Goal: Browse casually: Explore the website without a specific task or goal

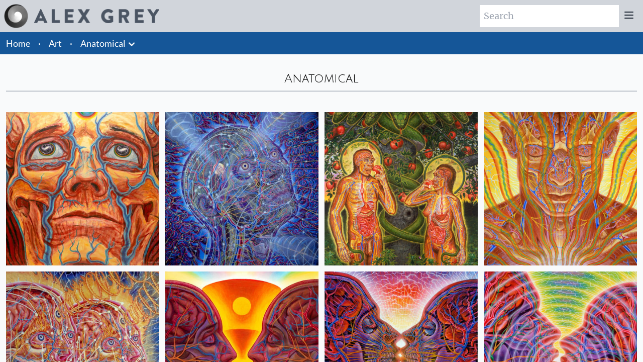
scroll to position [1085, 0]
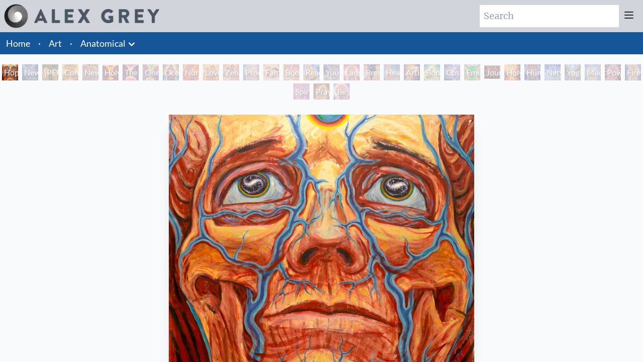
scroll to position [103, 0]
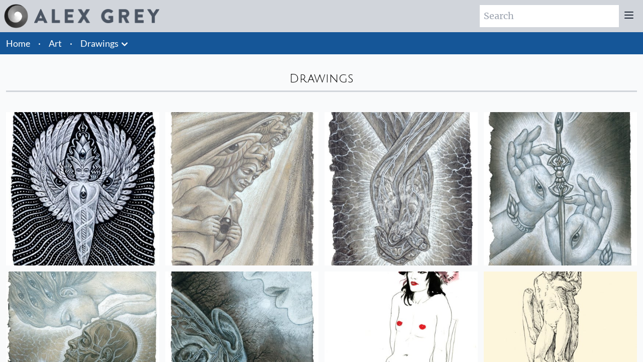
scroll to position [1022, 0]
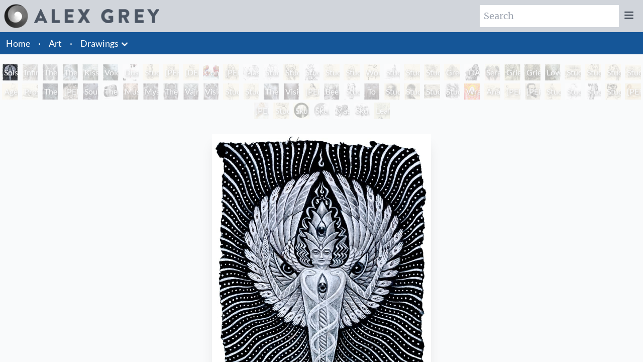
click at [322, 181] on img "1 / 71" at bounding box center [321, 278] width 219 height 289
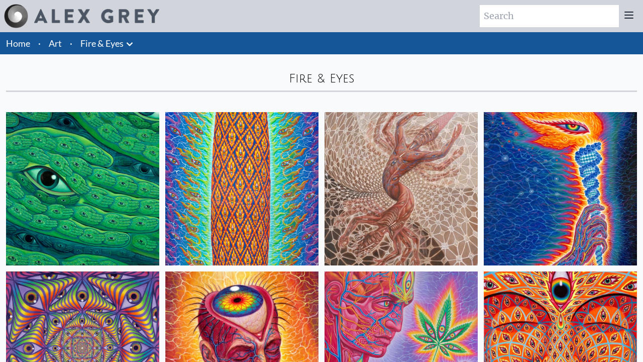
scroll to position [724, 0]
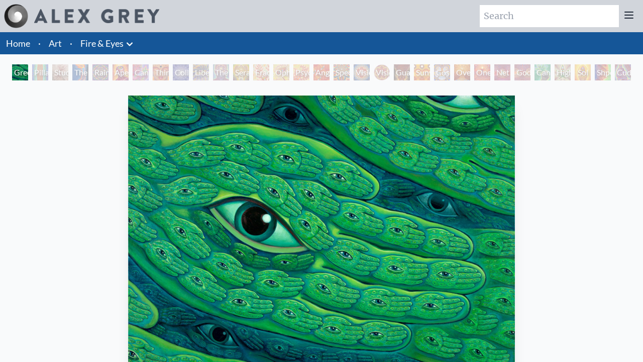
scroll to position [83, 0]
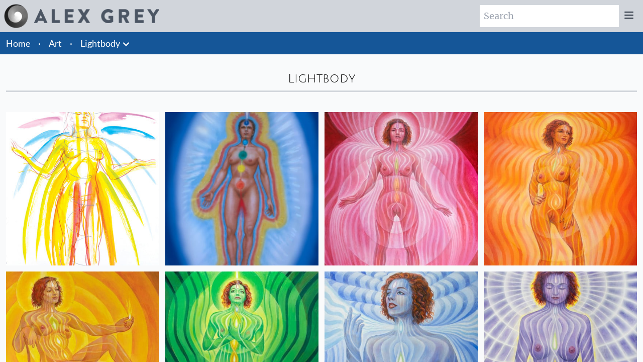
scroll to position [520, 0]
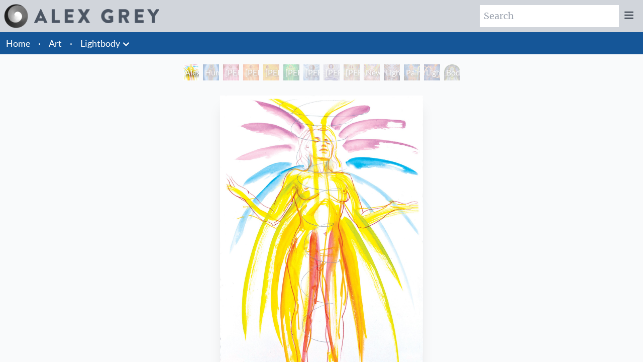
click at [322, 181] on img "1 / 14" at bounding box center [321, 239] width 203 height 289
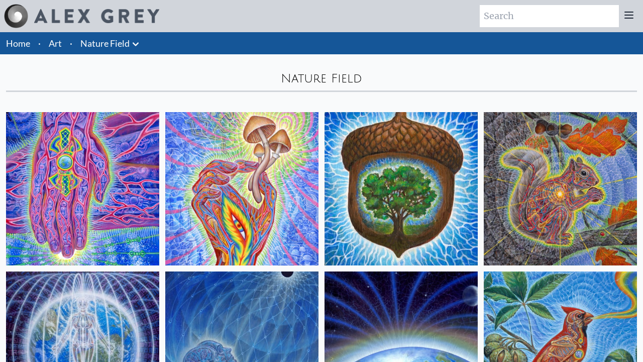
scroll to position [839, 0]
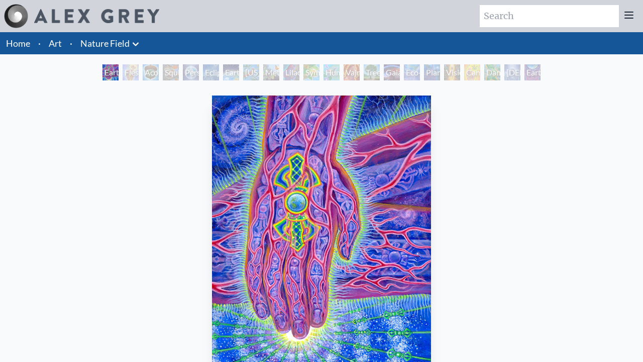
click at [322, 181] on img "1 / 22" at bounding box center [321, 239] width 219 height 289
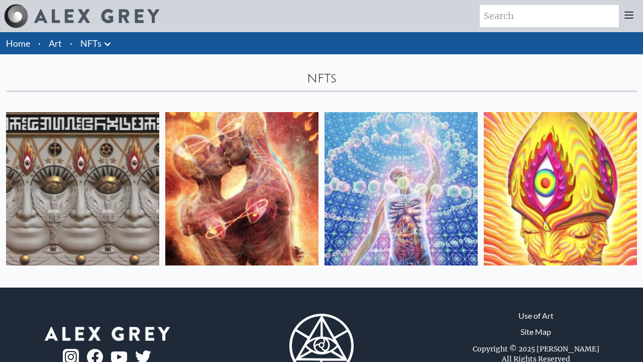
scroll to position [42, 0]
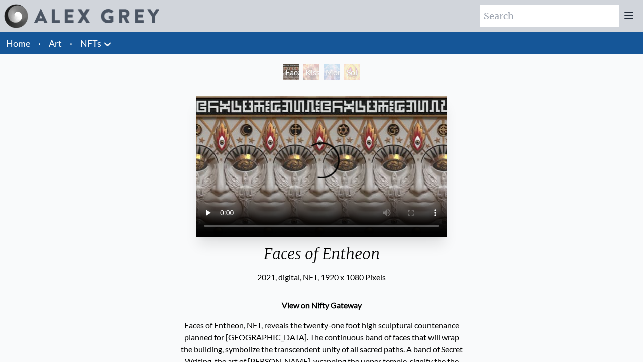
scroll to position [83, 0]
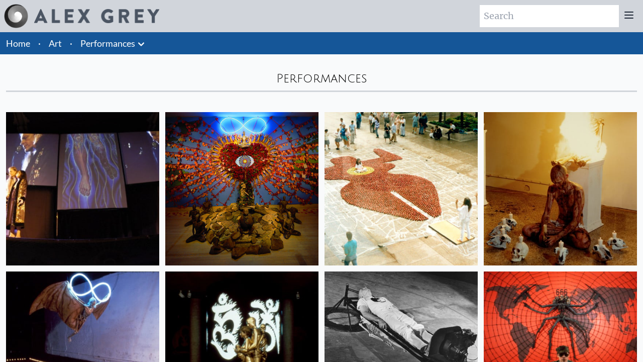
scroll to position [679, 0]
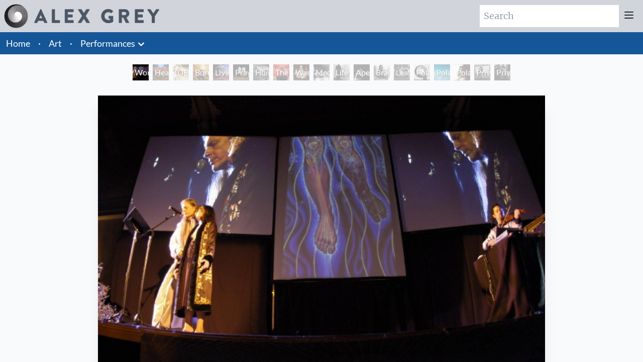
click at [322, 181] on img "1 / 19" at bounding box center [321, 239] width 447 height 289
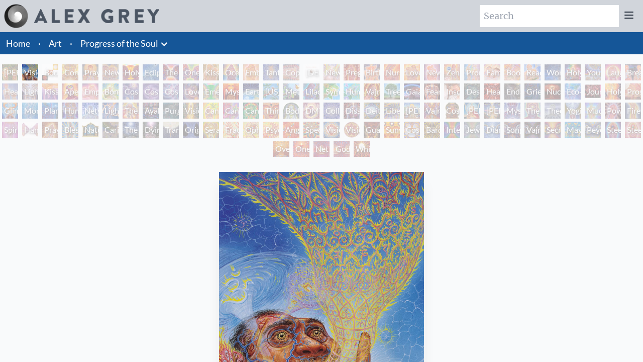
scroll to position [64, 0]
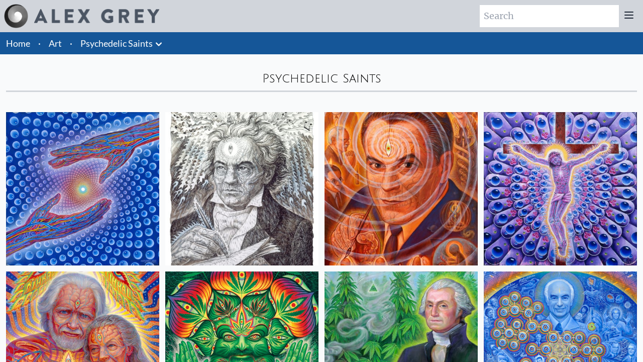
scroll to position [520, 0]
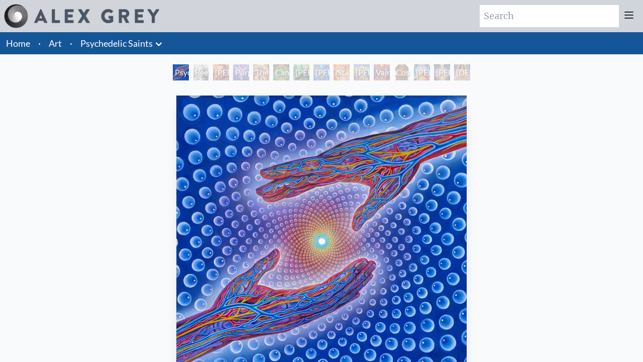
click at [322, 181] on img "1 / 15" at bounding box center [321, 239] width 290 height 289
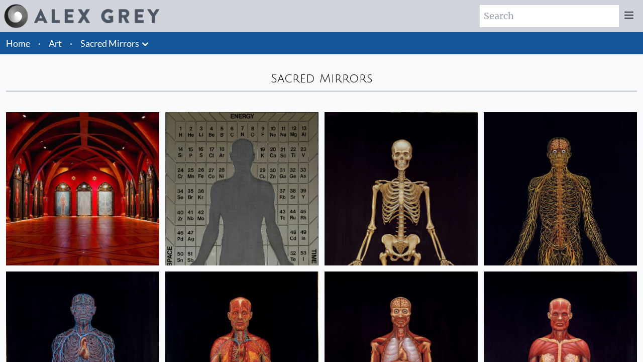
scroll to position [796, 0]
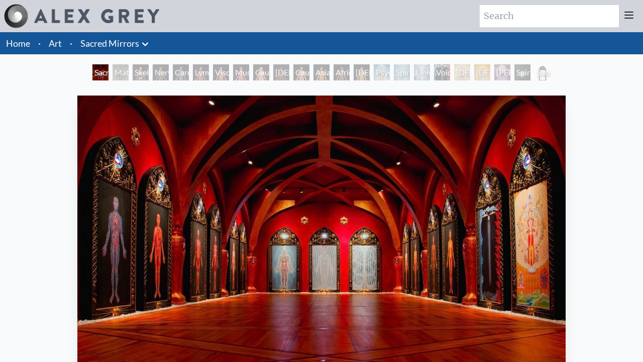
click at [322, 181] on img "1 / 23" at bounding box center [321, 239] width 488 height 289
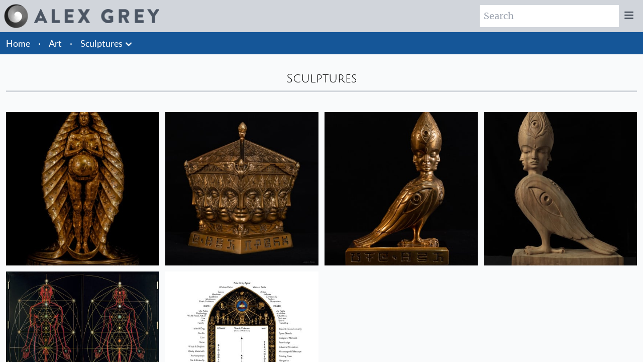
scroll to position [202, 0]
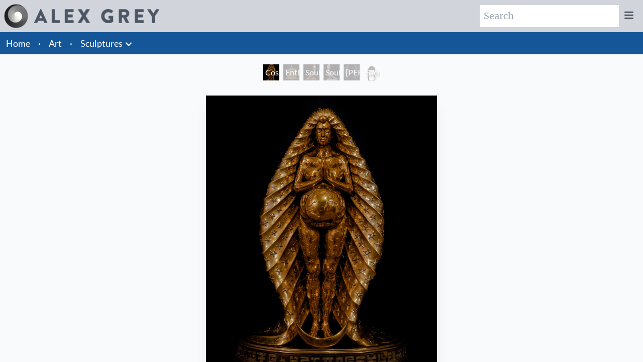
click at [322, 181] on img "1 / 6" at bounding box center [322, 239] width 232 height 289
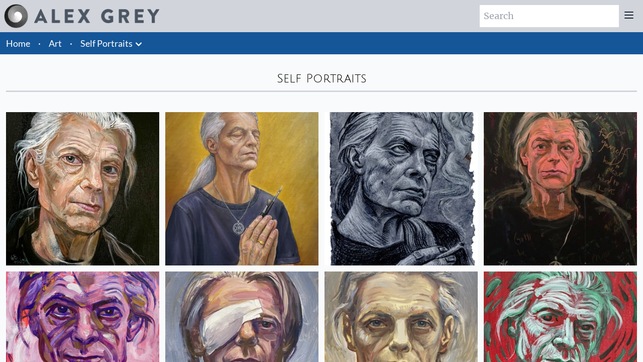
scroll to position [808, 0]
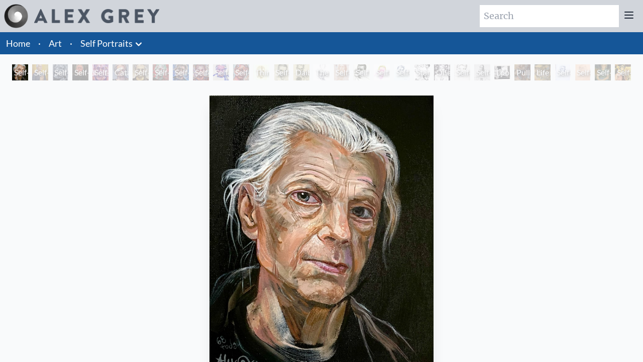
click at [322, 181] on img "1 / 31" at bounding box center [322, 239] width 224 height 289
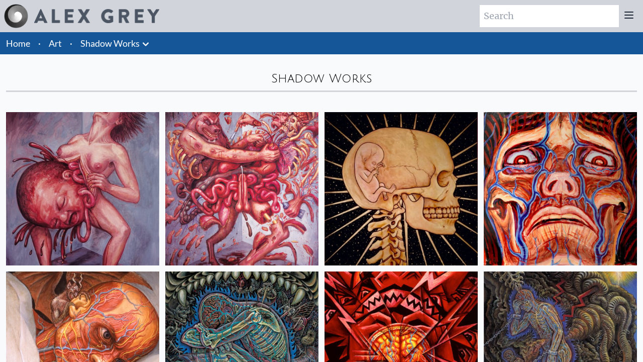
scroll to position [520, 0]
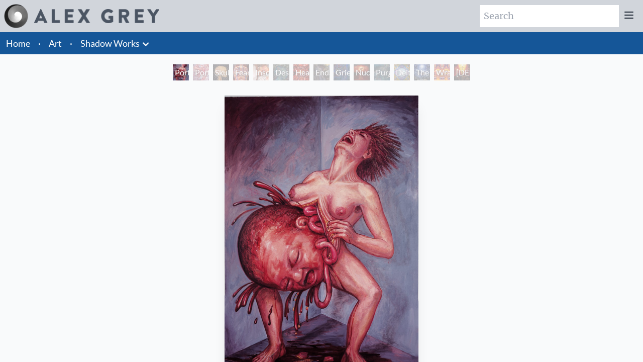
click at [322, 181] on img "1 / 15" at bounding box center [322, 239] width 194 height 289
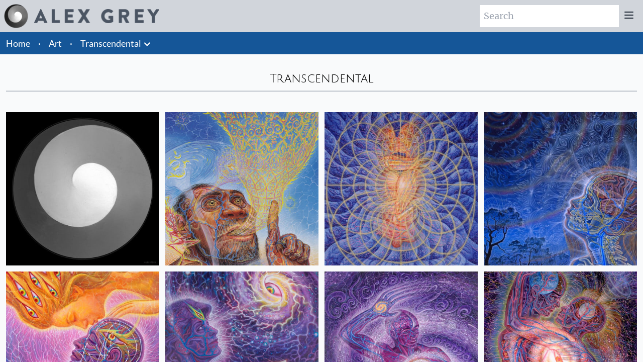
scroll to position [814, 0]
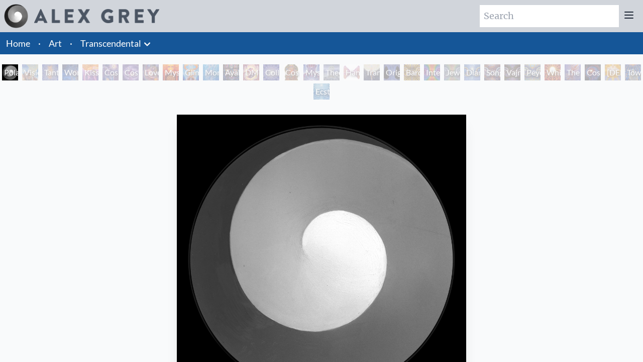
scroll to position [64, 0]
